Goal: Complete application form: Complete application form

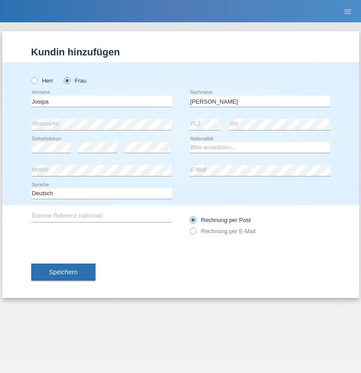
type input "Krcmar"
select select "AT"
select select "C"
select select "01"
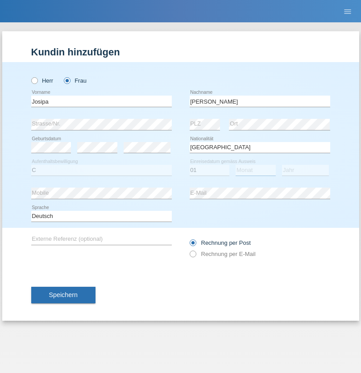
select select "06"
select select "2019"
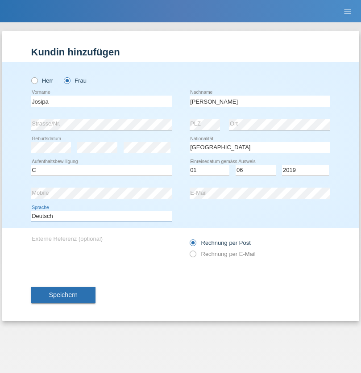
select select "en"
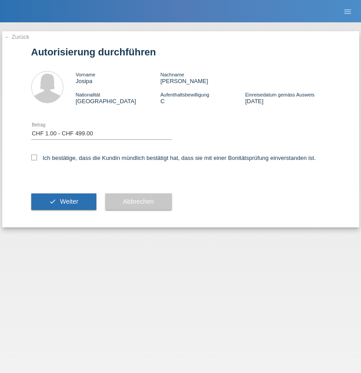
select select "1"
checkbox input "true"
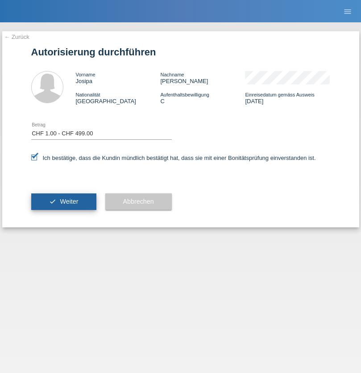
click at [63, 201] on span "Weiter" at bounding box center [69, 201] width 18 height 7
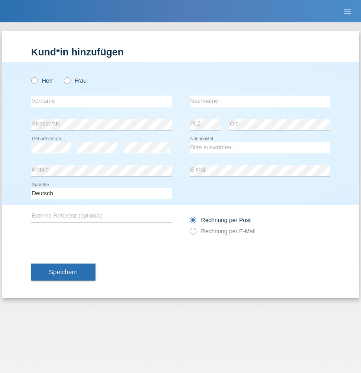
radio input "true"
click at [101, 101] on input "text" at bounding box center [101, 101] width 141 height 11
type input "ali"
click at [260, 101] on input "text" at bounding box center [260, 101] width 141 height 11
type input "Amini"
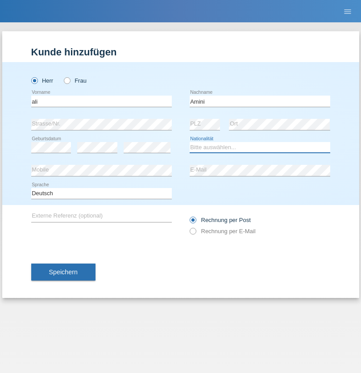
select select "AF"
select select "C"
select select "18"
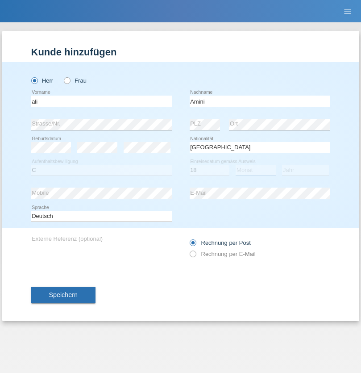
select select "08"
select select "2015"
